Goal: Information Seeking & Learning: Learn about a topic

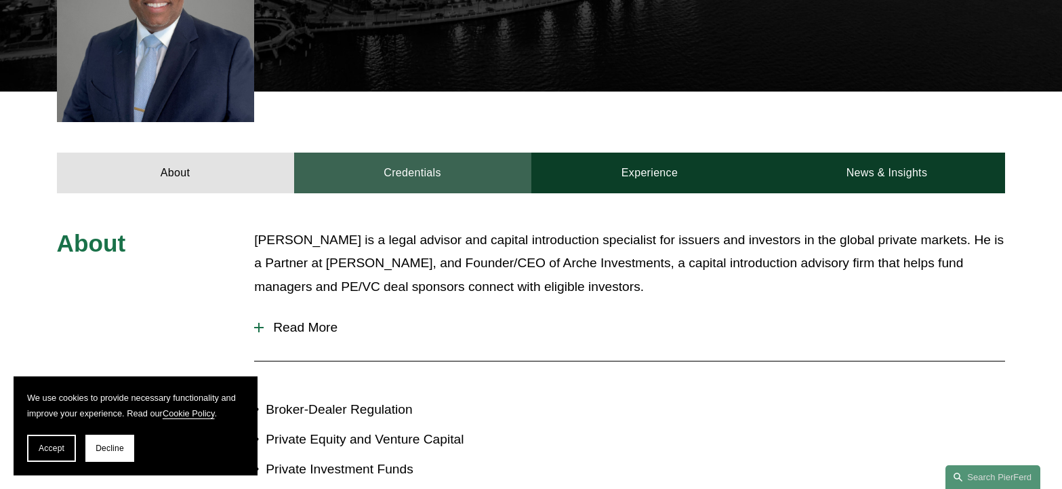
scroll to position [474, 0]
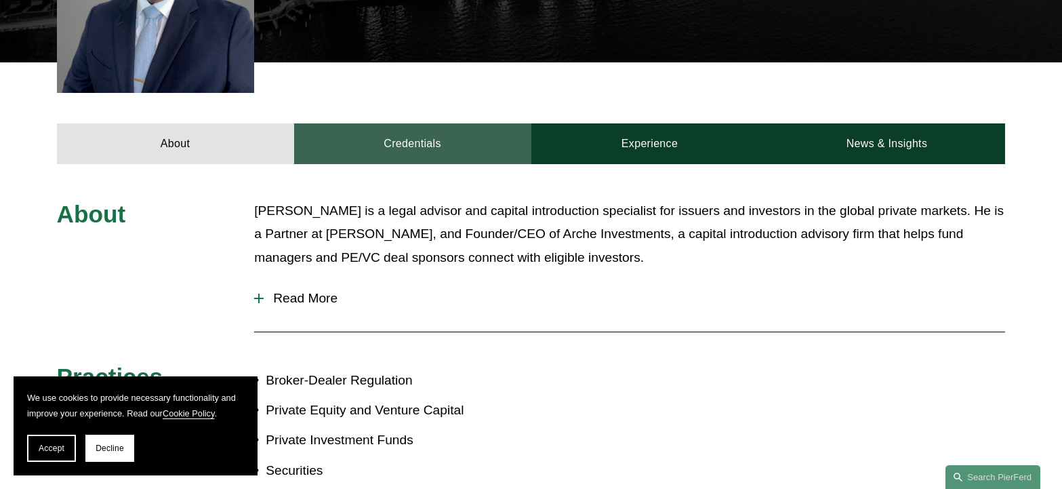
click at [381, 146] on link "Credentials" at bounding box center [412, 143] width 237 height 41
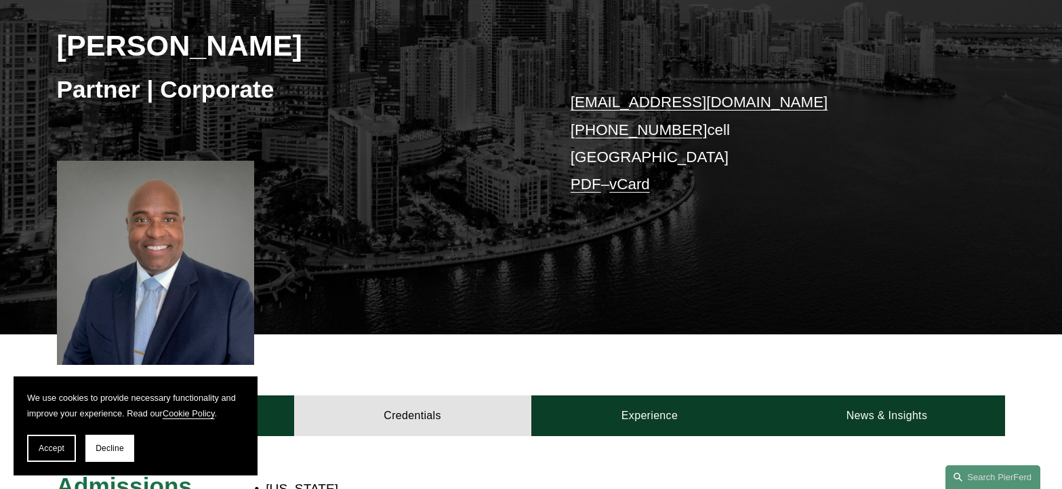
scroll to position [130, 0]
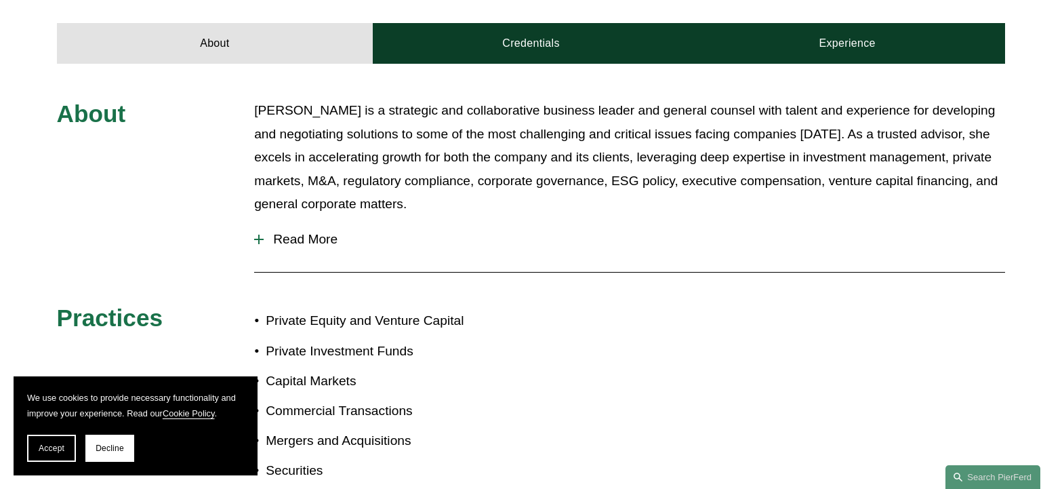
scroll to position [339, 0]
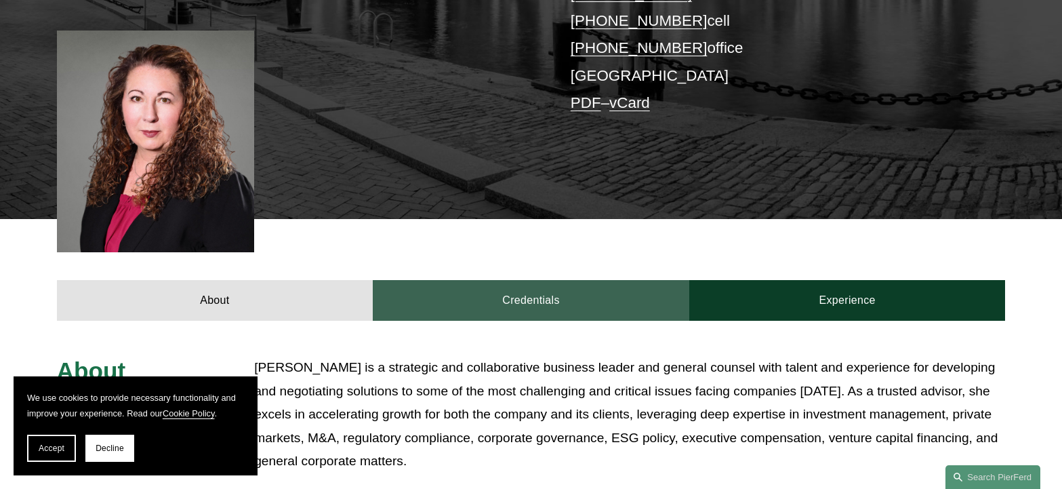
click at [531, 281] on link "Credentials" at bounding box center [531, 300] width 317 height 41
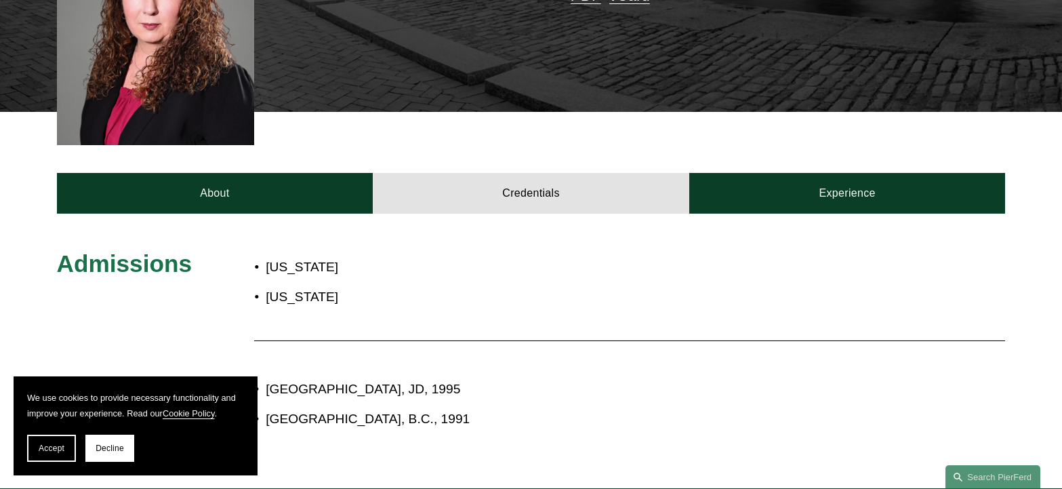
scroll to position [474, 0]
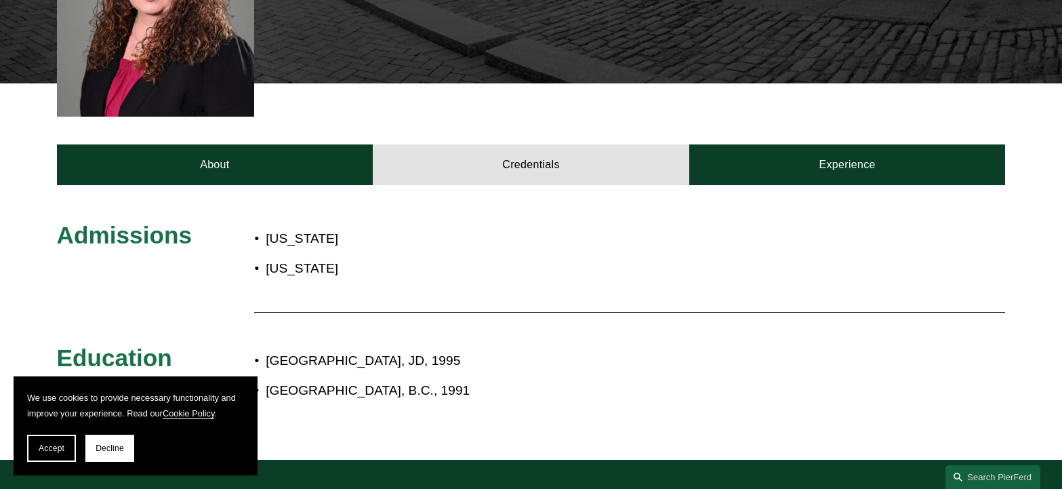
click at [874, 98] on div "About Credentials Experience" at bounding box center [531, 134] width 1062 height 102
click at [864, 121] on div "About Credentials Experience" at bounding box center [531, 134] width 1062 height 102
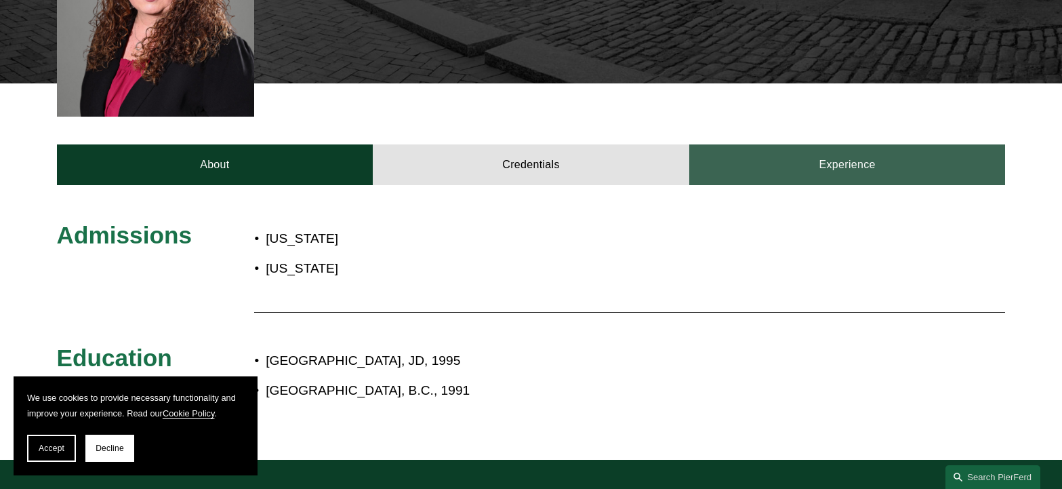
click at [829, 146] on link "Experience" at bounding box center [847, 164] width 317 height 41
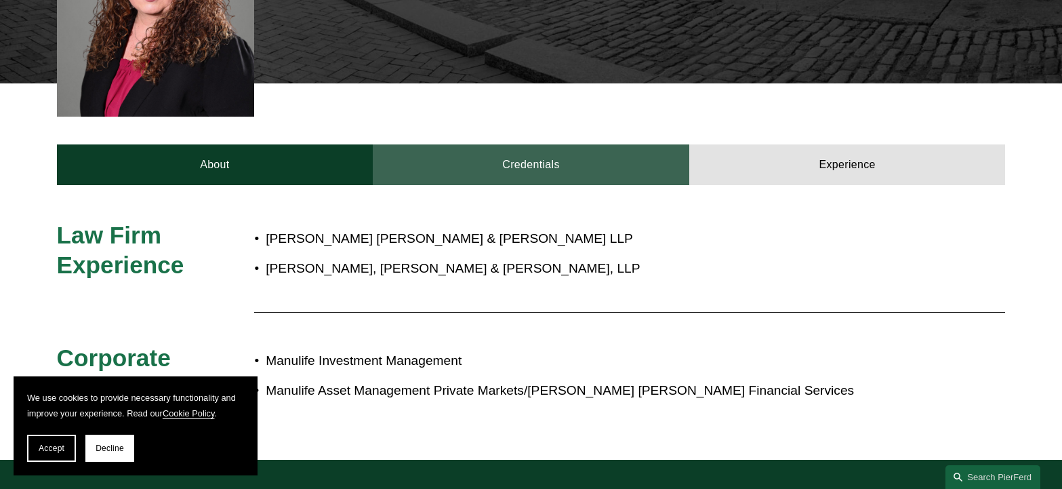
click at [503, 144] on link "Credentials" at bounding box center [531, 164] width 317 height 41
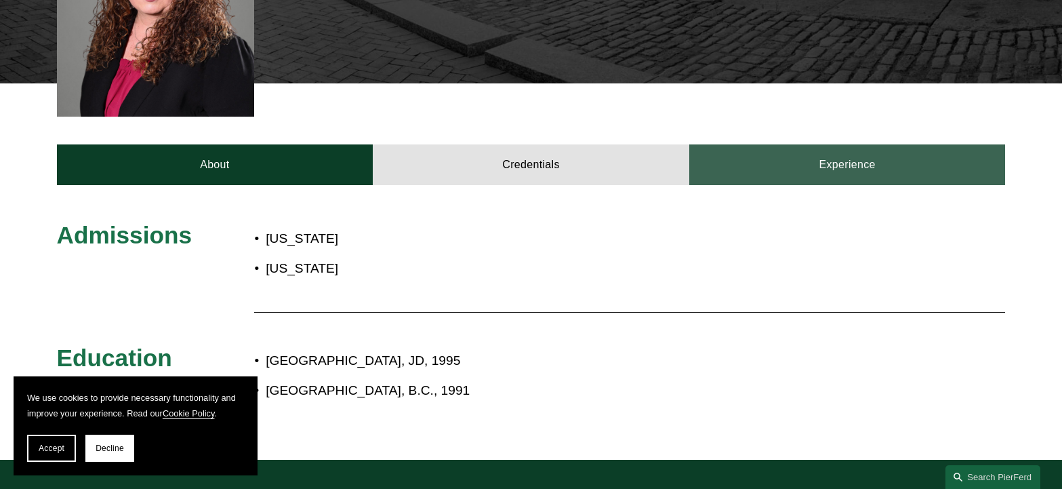
click at [719, 144] on link "Experience" at bounding box center [847, 164] width 317 height 41
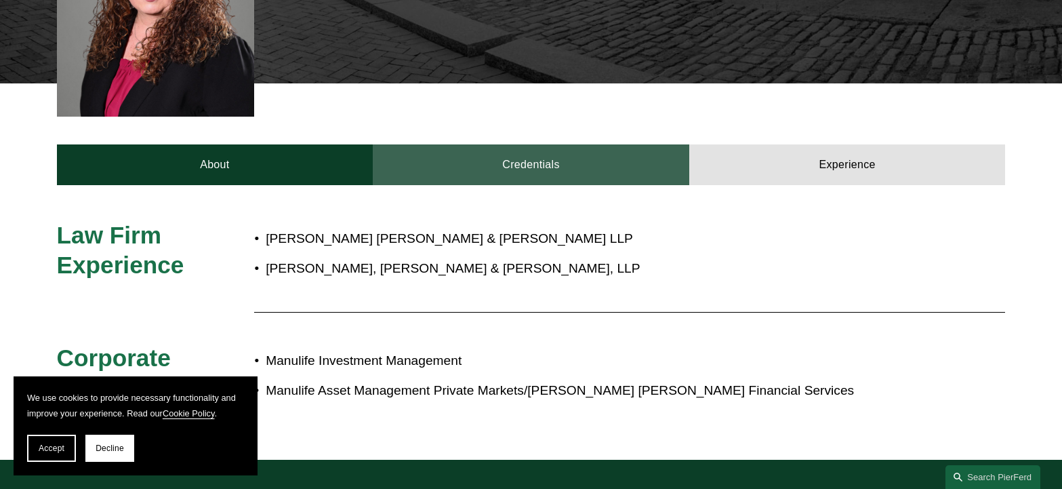
click at [504, 144] on link "Credentials" at bounding box center [531, 164] width 317 height 41
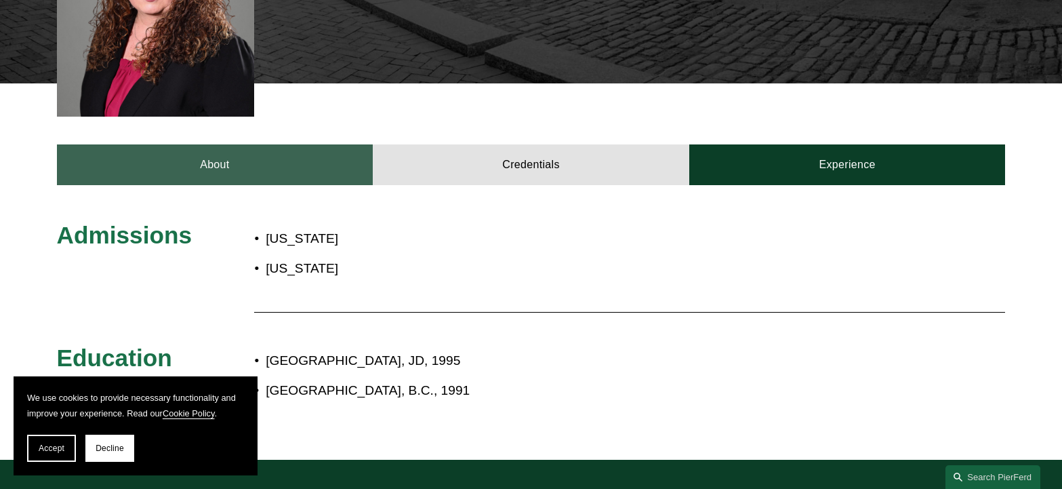
click at [271, 147] on link "About" at bounding box center [215, 164] width 317 height 41
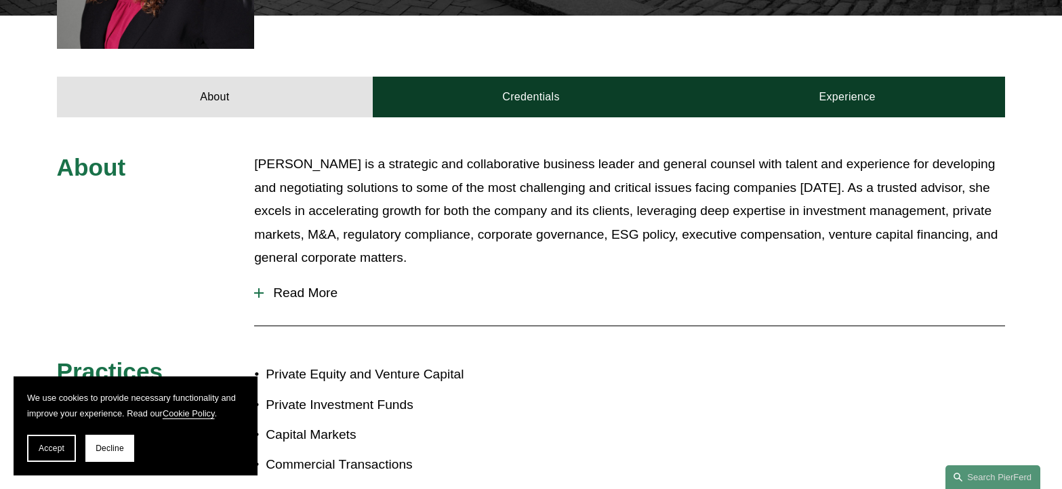
scroll to position [610, 0]
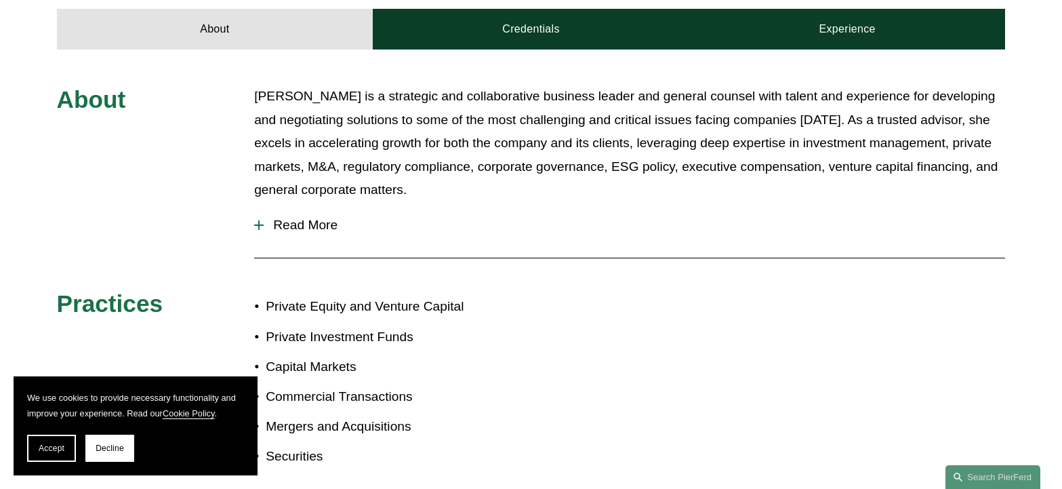
click at [301, 207] on button "Read More" at bounding box center [629, 224] width 751 height 35
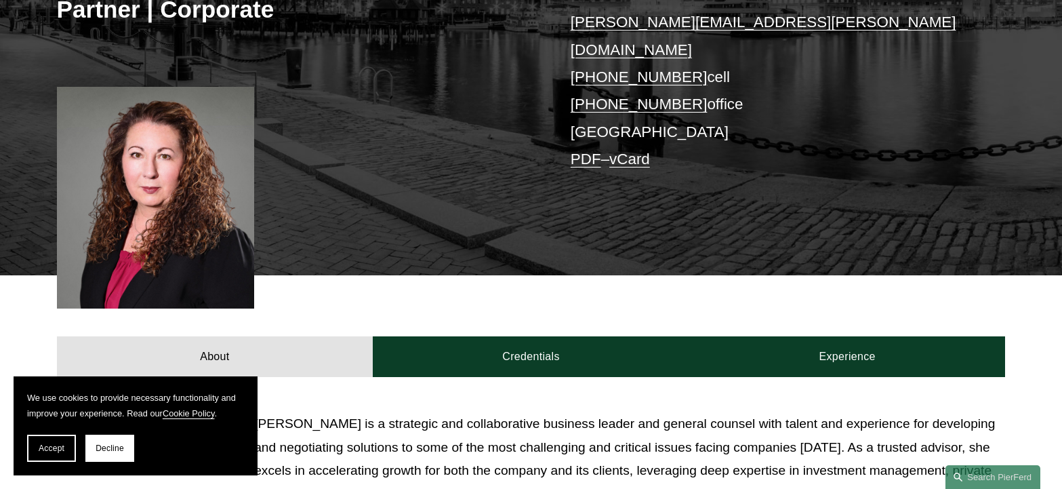
scroll to position [271, 0]
